Goal: Transaction & Acquisition: Download file/media

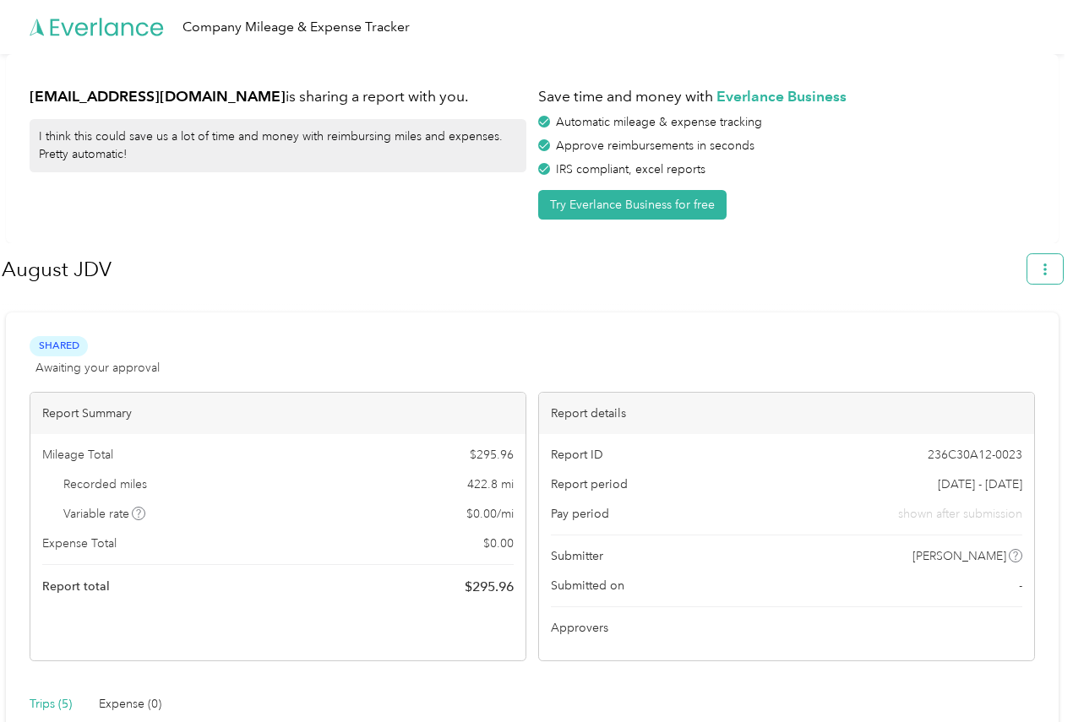
click at [1058, 278] on button "button" at bounding box center [1044, 269] width 35 height 30
click at [1026, 340] on span "Download" at bounding box center [1005, 349] width 56 height 18
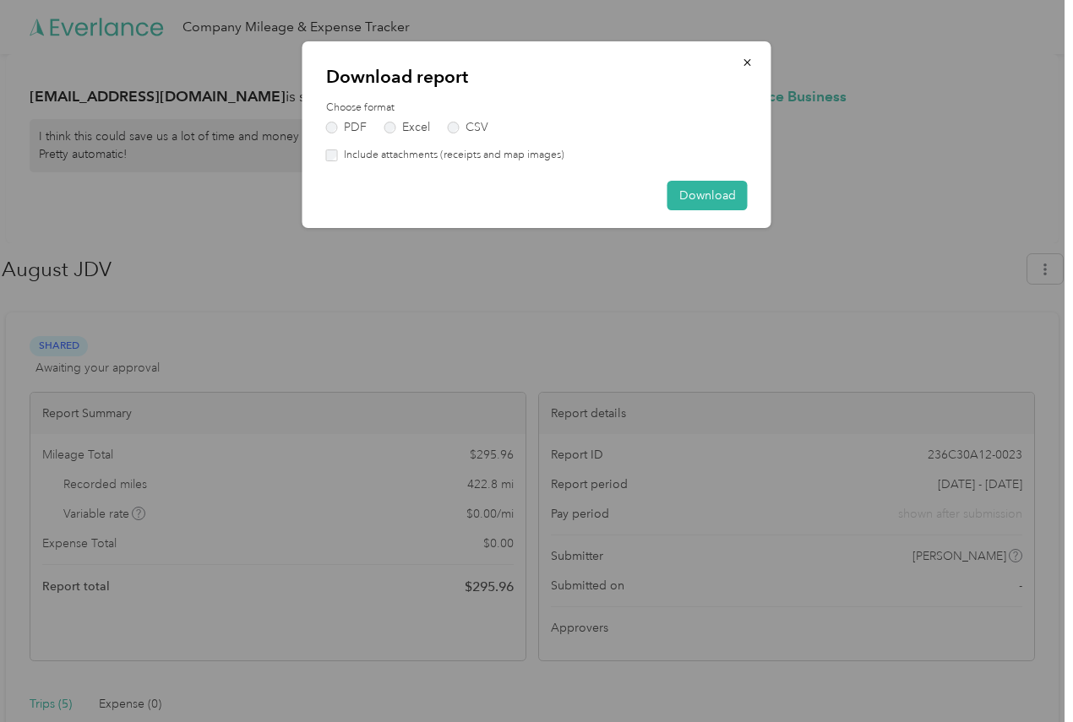
click at [374, 156] on label "Include attachments (receipts and map images)" at bounding box center [451, 155] width 226 height 15
click at [697, 200] on button "Download" at bounding box center [707, 196] width 80 height 30
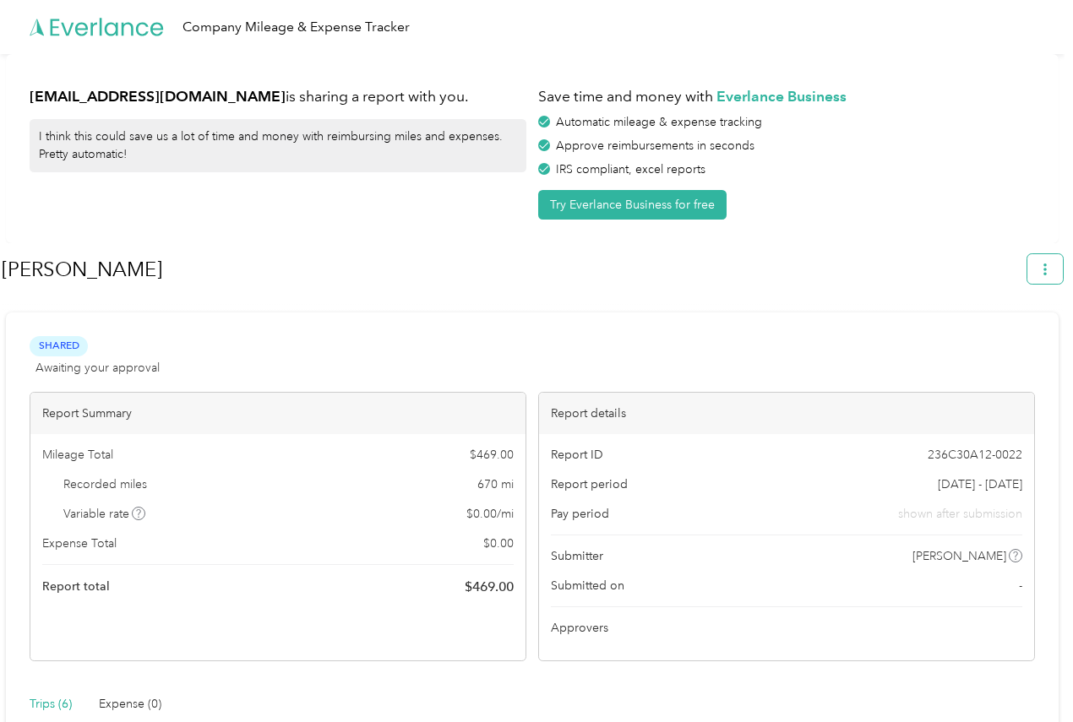
click at [1050, 264] on icon "button" at bounding box center [1045, 270] width 12 height 12
click at [1003, 340] on span "Download" at bounding box center [1005, 349] width 56 height 18
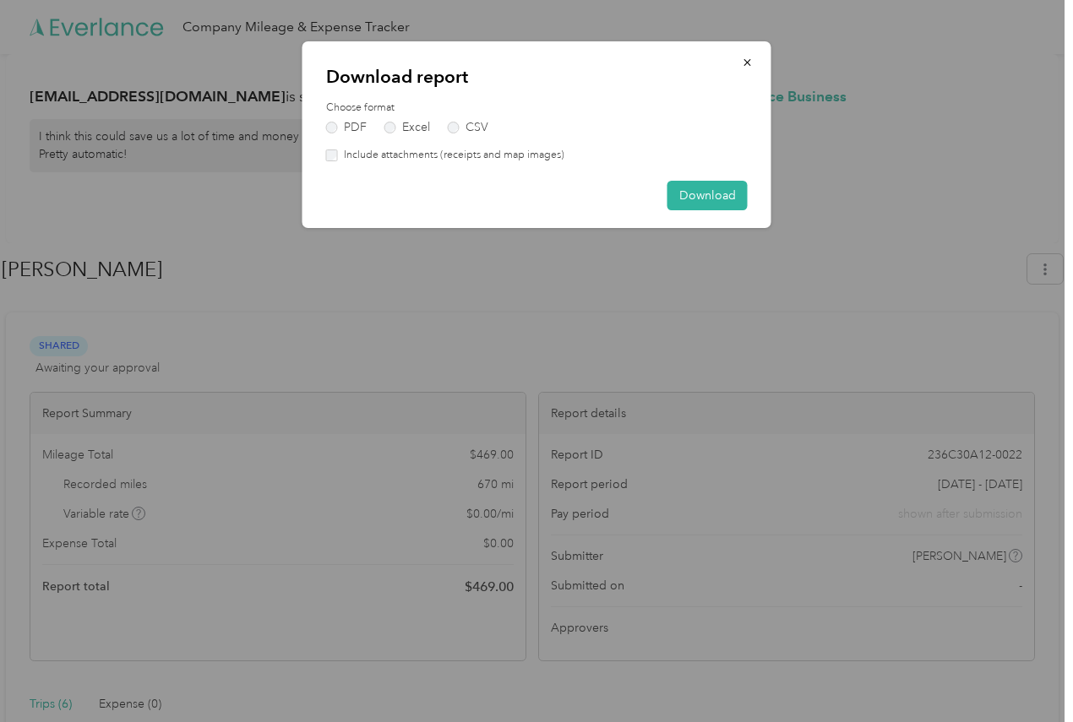
click at [367, 150] on label "Include attachments (receipts and map images)" at bounding box center [451, 155] width 226 height 15
click at [740, 186] on button "Download" at bounding box center [707, 196] width 80 height 30
